Goal: Task Accomplishment & Management: Manage account settings

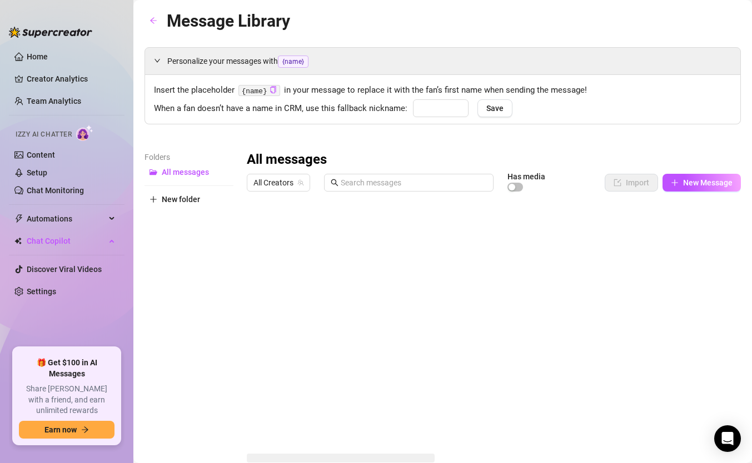
type input "babe"
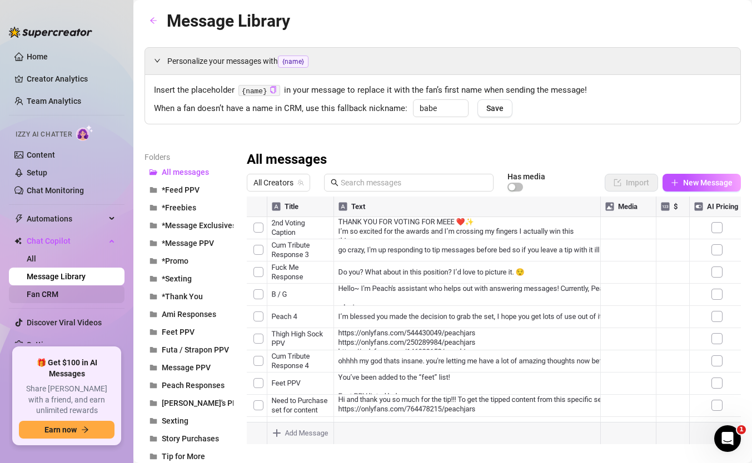
scroll to position [4, 0]
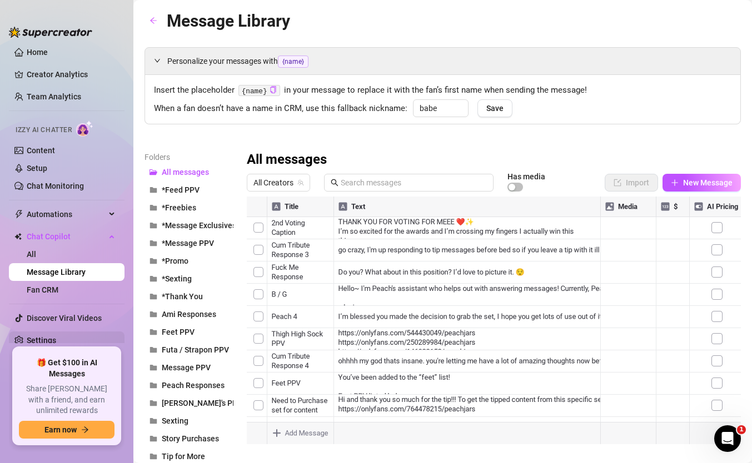
click at [43, 339] on link "Settings" at bounding box center [41, 340] width 29 height 9
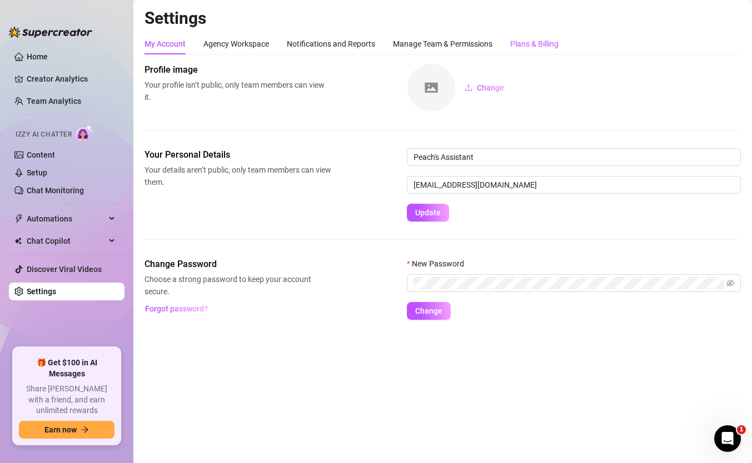
click at [541, 43] on div "Plans & Billing" at bounding box center [534, 44] width 48 height 12
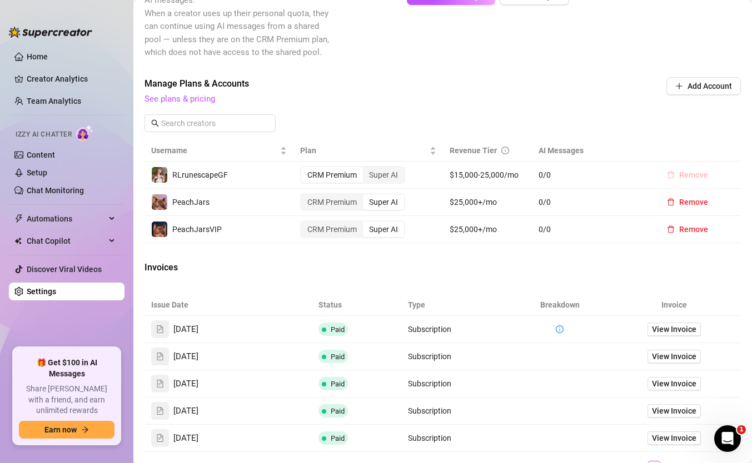
scroll to position [323, 0]
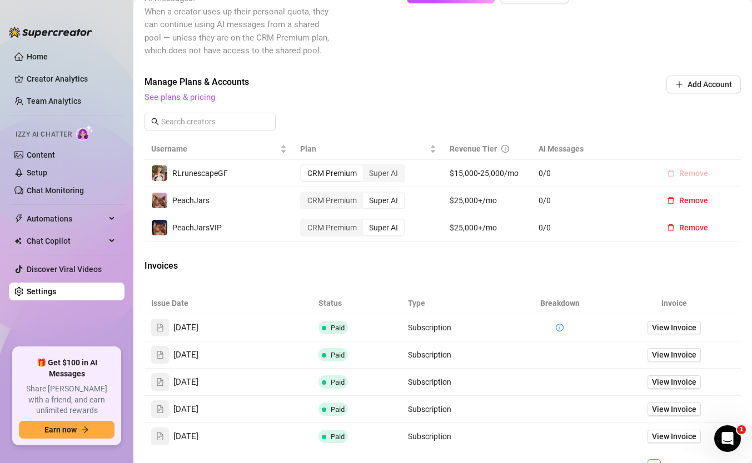
click at [691, 175] on span "Remove" at bounding box center [693, 173] width 29 height 9
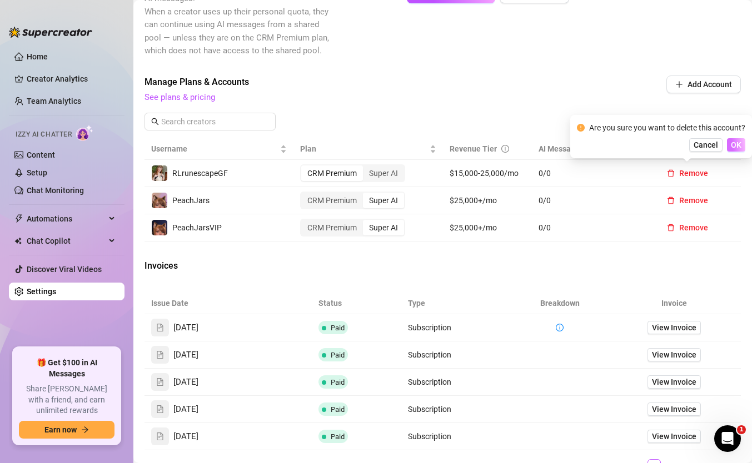
click at [735, 144] on span "OK" at bounding box center [735, 145] width 11 height 9
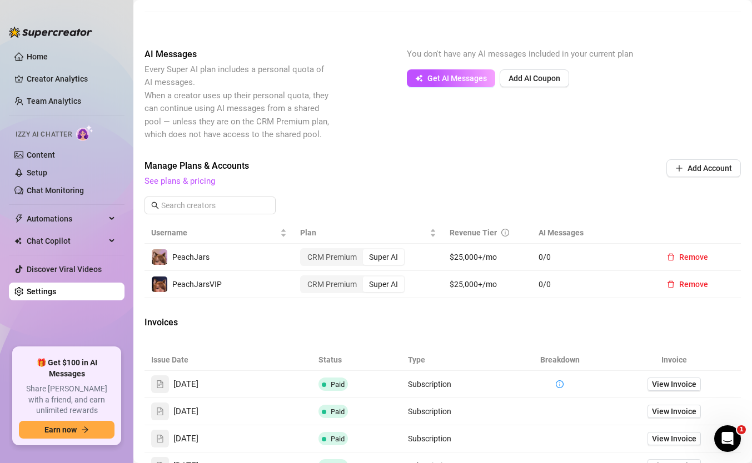
scroll to position [0, 0]
